Goal: Task Accomplishment & Management: Manage account settings

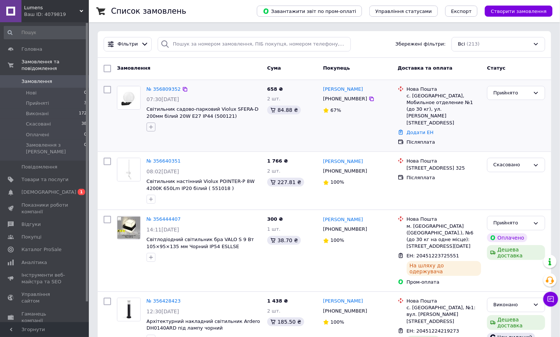
click at [150, 129] on icon "button" at bounding box center [151, 127] width 6 height 6
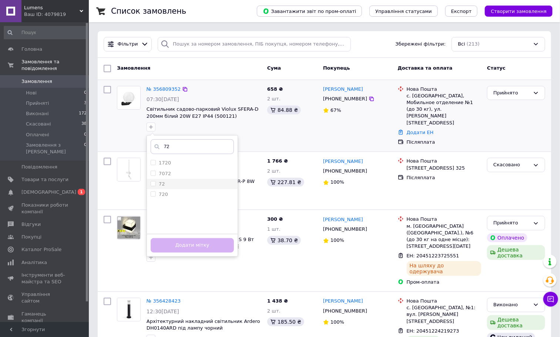
type input "72"
click at [154, 186] on input "72" at bounding box center [153, 183] width 5 height 5
checkbox input "true"
click at [193, 249] on button "Додати мітку" at bounding box center [192, 245] width 83 height 14
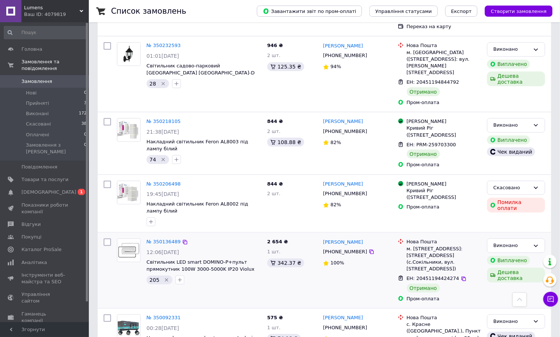
scroll to position [5722, 0]
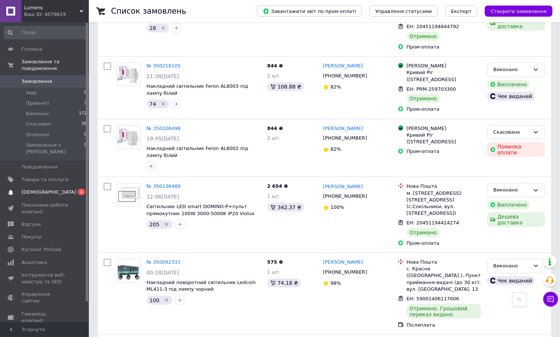
click at [35, 189] on span "[DEMOGRAPHIC_DATA]" at bounding box center [48, 192] width 55 height 7
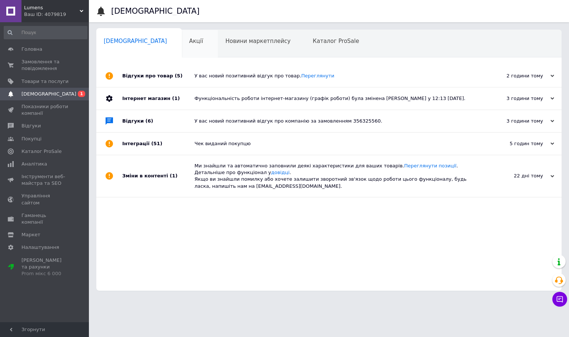
click at [189, 41] on span "Акції" at bounding box center [196, 41] width 14 height 7
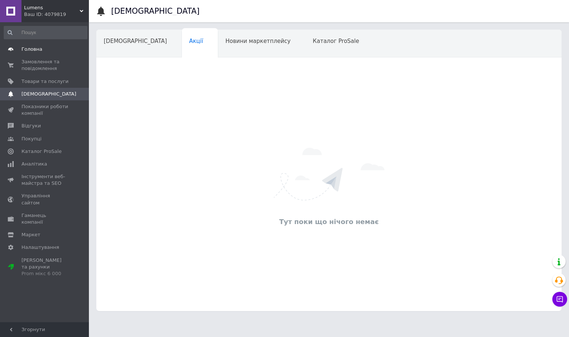
click at [37, 48] on span "Головна" at bounding box center [31, 49] width 21 height 7
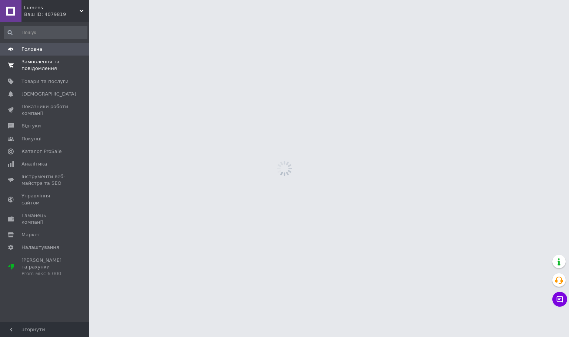
click at [33, 60] on span "Замовлення та повідомлення" at bounding box center [44, 65] width 47 height 13
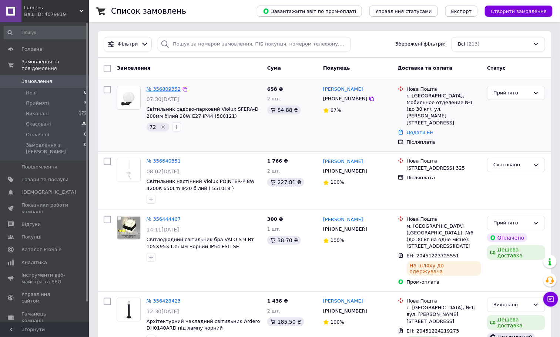
click at [157, 89] on link "№ 356809352" at bounding box center [164, 89] width 34 height 6
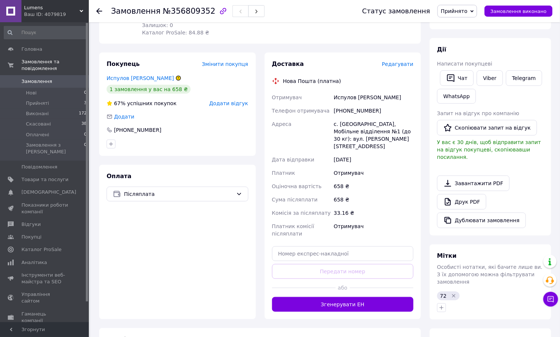
scroll to position [167, 0]
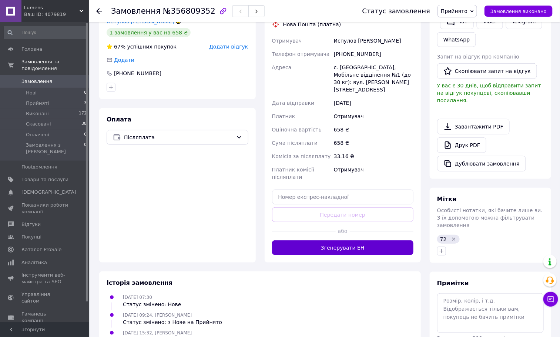
click at [355, 243] on button "Згенерувати ЕН" at bounding box center [343, 247] width 142 height 15
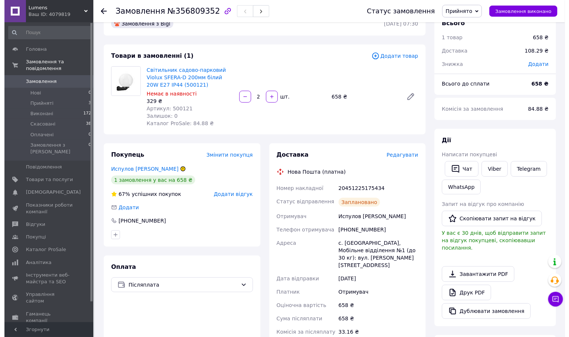
scroll to position [0, 0]
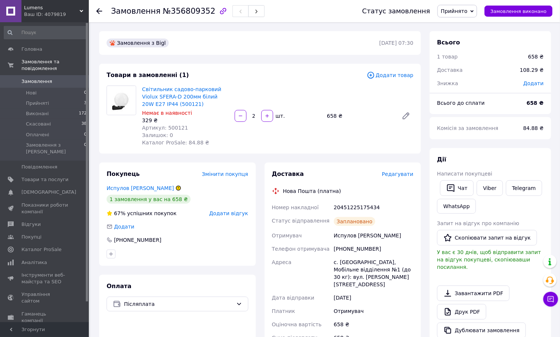
click at [100, 8] on icon at bounding box center [99, 11] width 6 height 6
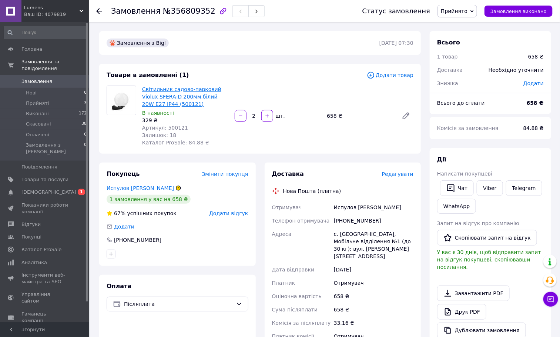
click at [203, 94] on link "Світильник садово-парковий Violux SFERA-D 200мм білий 20W Е27 IP44 (500121)" at bounding box center [181, 96] width 79 height 21
click at [34, 176] on span "Товари та послуги" at bounding box center [44, 179] width 47 height 7
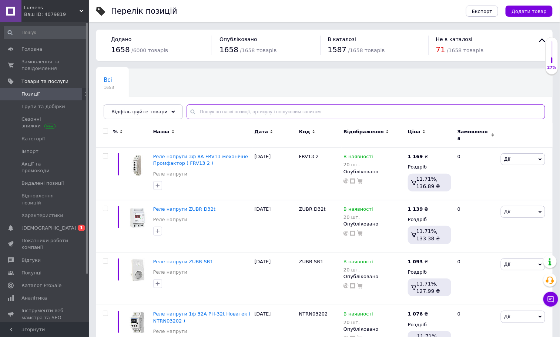
click at [218, 114] on input "text" at bounding box center [366, 111] width 359 height 15
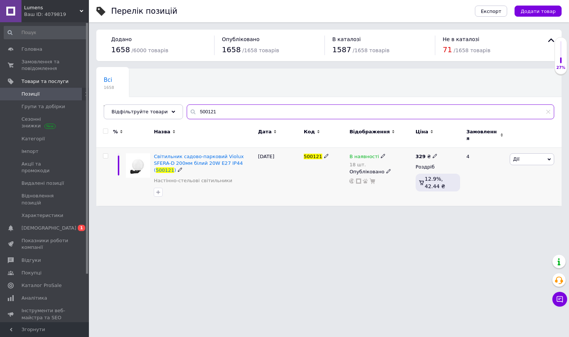
type input "500121"
click at [381, 154] on icon at bounding box center [383, 156] width 4 height 4
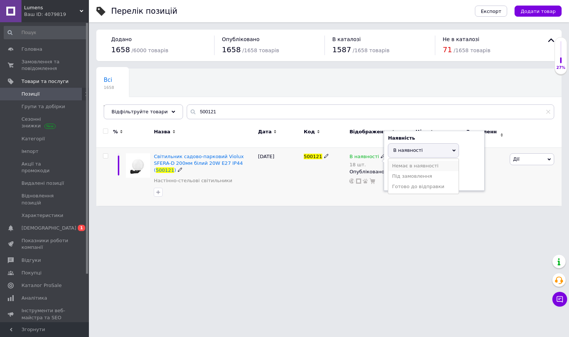
click at [409, 161] on li "Немає в наявності" at bounding box center [423, 166] width 70 height 10
click at [358, 178] on div "В наявності 18 шт. Наявність Немає в наявності В наявності Під замовлення Готов…" at bounding box center [380, 168] width 62 height 31
type input "0"
click at [419, 213] on html "Lumens Ваш ID: 4079819 Сайт Lumens Кабінет покупця Перевірити стан системи Стор…" at bounding box center [284, 106] width 569 height 213
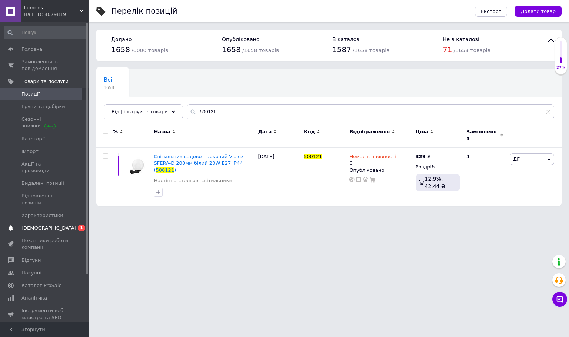
click at [44, 222] on link "Сповіщення 0 1" at bounding box center [45, 228] width 91 height 13
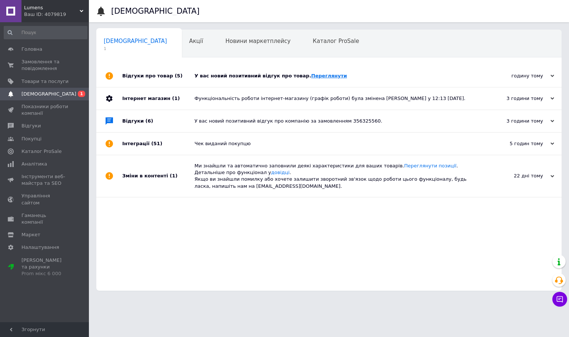
click at [311, 75] on link "Переглянути" at bounding box center [329, 76] width 36 height 6
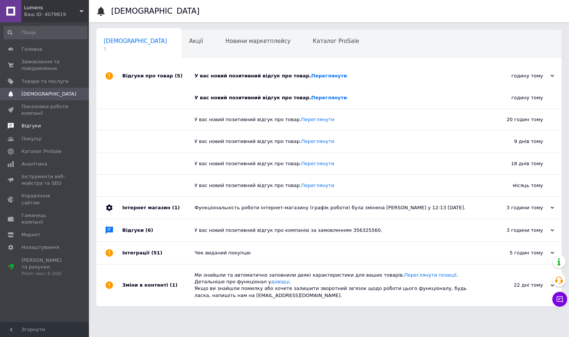
click at [28, 127] on span "Відгуки" at bounding box center [30, 126] width 19 height 7
